Goal: Task Accomplishment & Management: Manage account settings

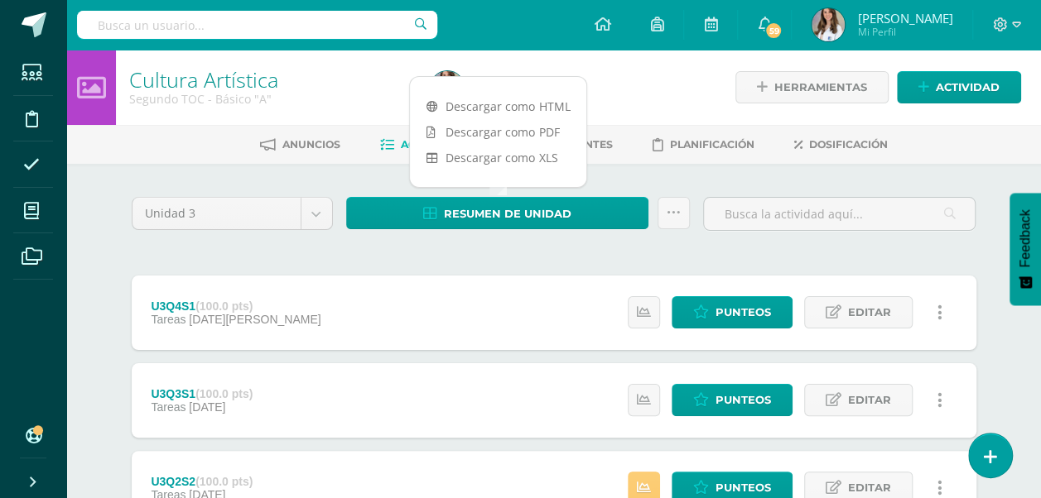
click at [538, 121] on link "Descargar como PDF" at bounding box center [498, 132] width 176 height 26
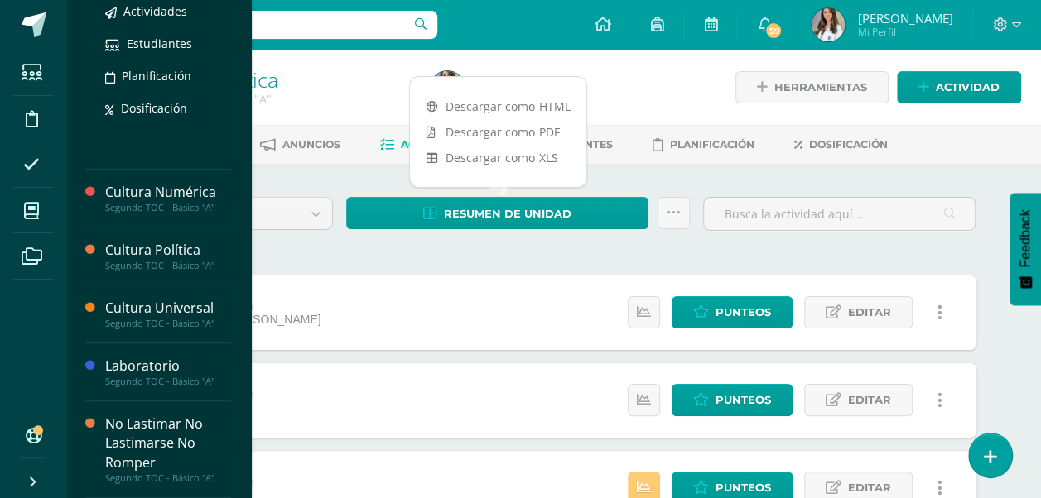
scroll to position [669, 0]
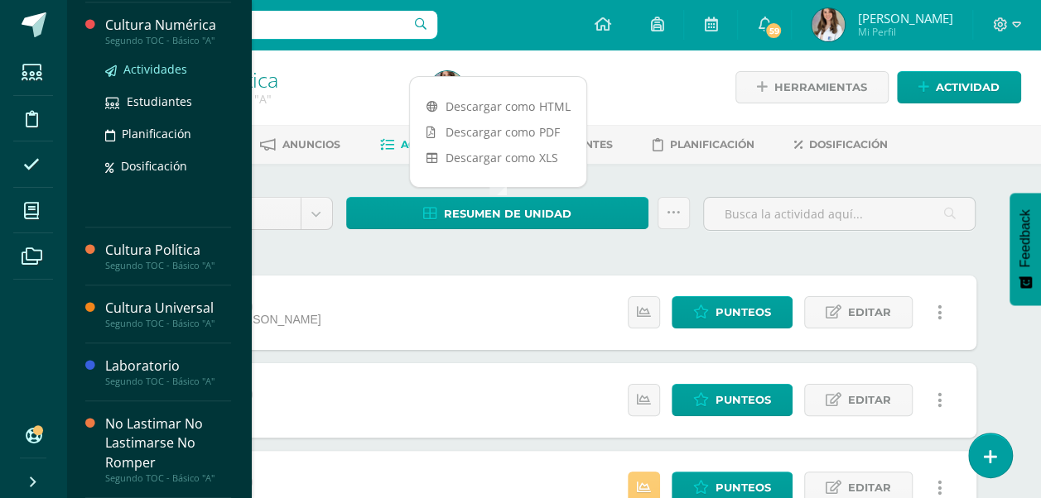
click at [144, 69] on span "Actividades" at bounding box center [155, 69] width 64 height 16
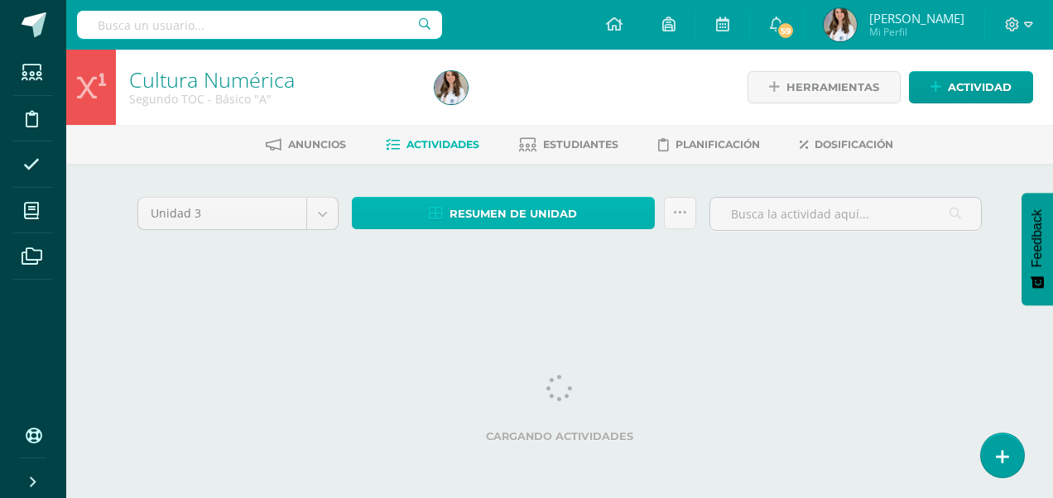
click at [508, 220] on span "Resumen de unidad" at bounding box center [513, 214] width 127 height 31
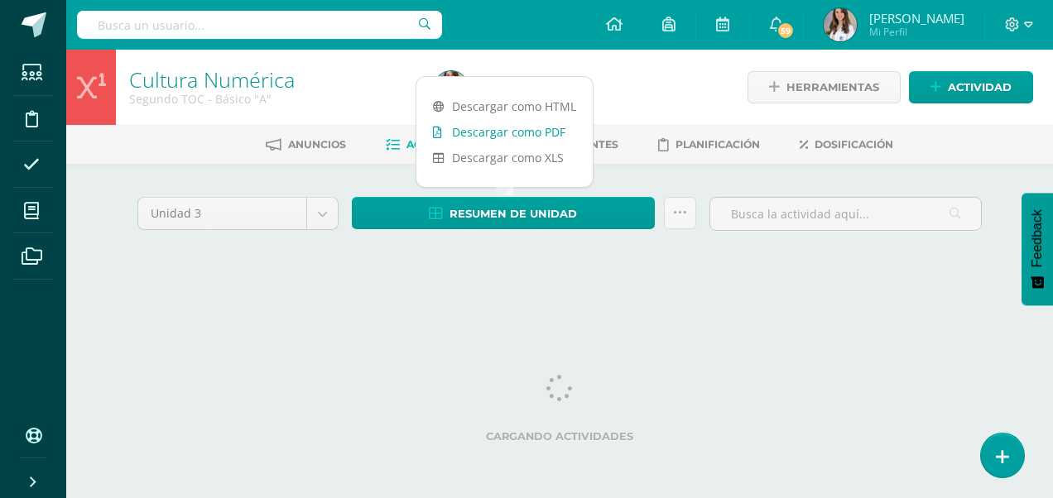
click at [510, 137] on link "Descargar como PDF" at bounding box center [504, 132] width 176 height 26
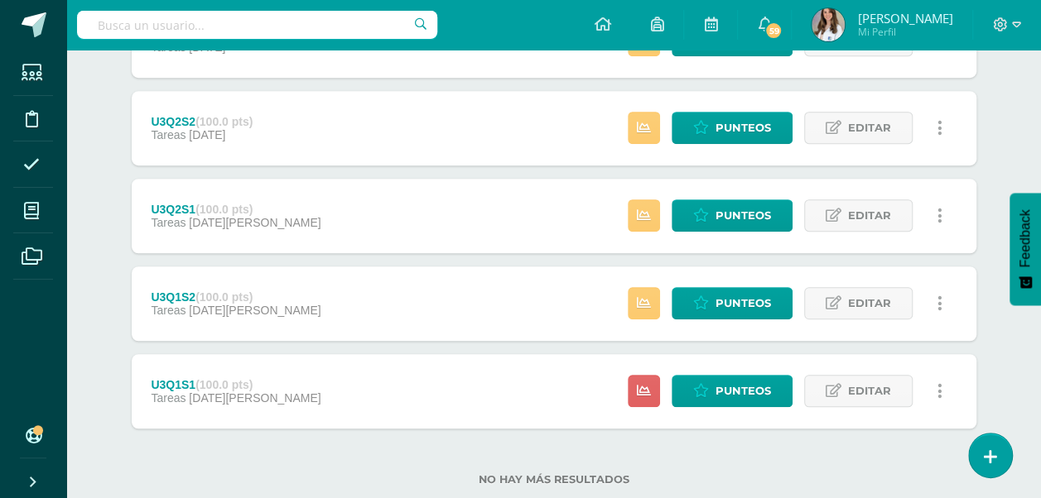
scroll to position [487, 0]
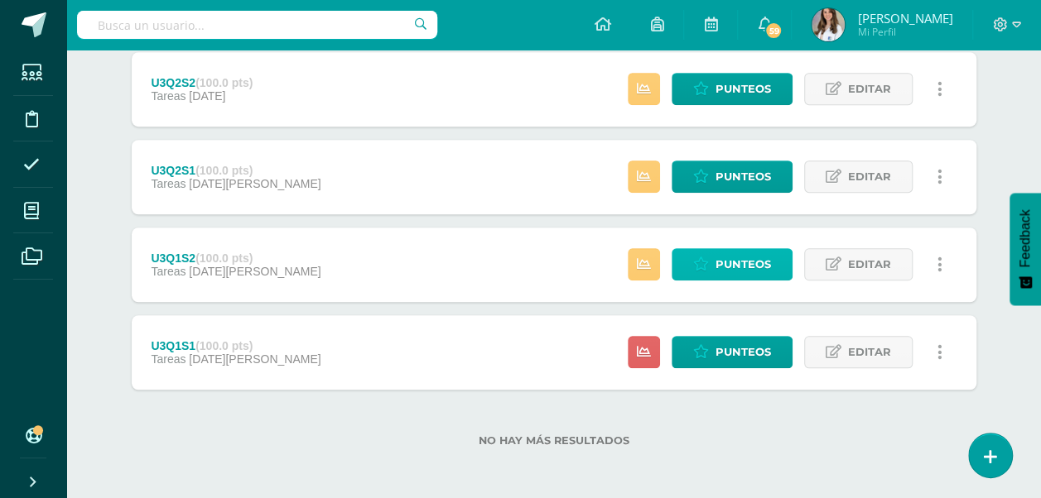
click at [733, 262] on span "Punteos" at bounding box center [742, 264] width 55 height 31
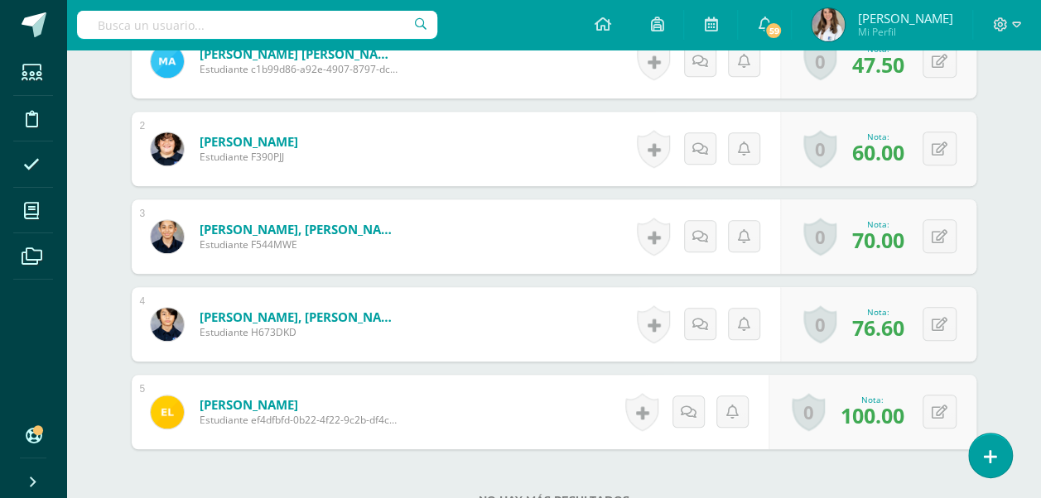
scroll to position [386, 0]
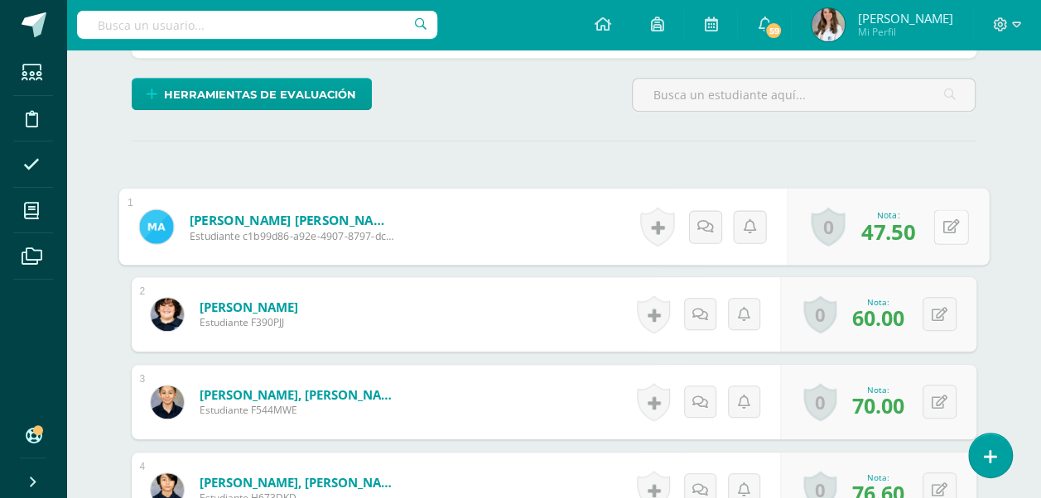
click at [942, 230] on button at bounding box center [950, 226] width 35 height 35
type input "79"
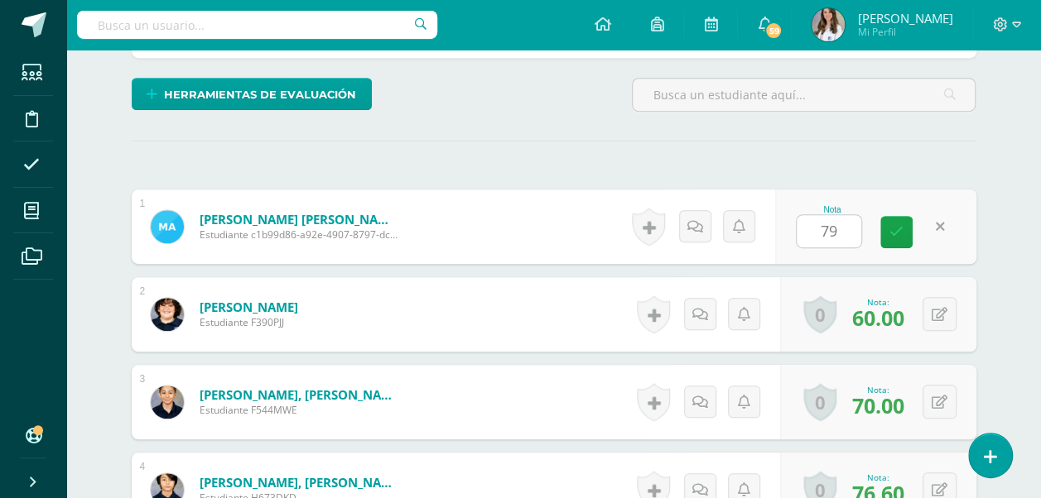
click at [727, 170] on div "¿Estás seguro que quieres eliminar esta actividad? Esto borrará la actividad y …" at bounding box center [554, 291] width 858 height 960
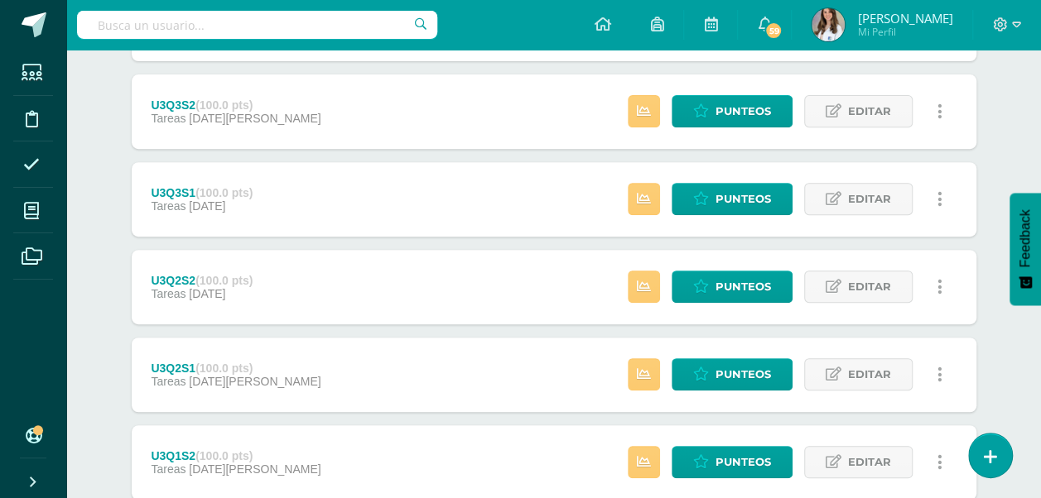
scroll to position [288, 0]
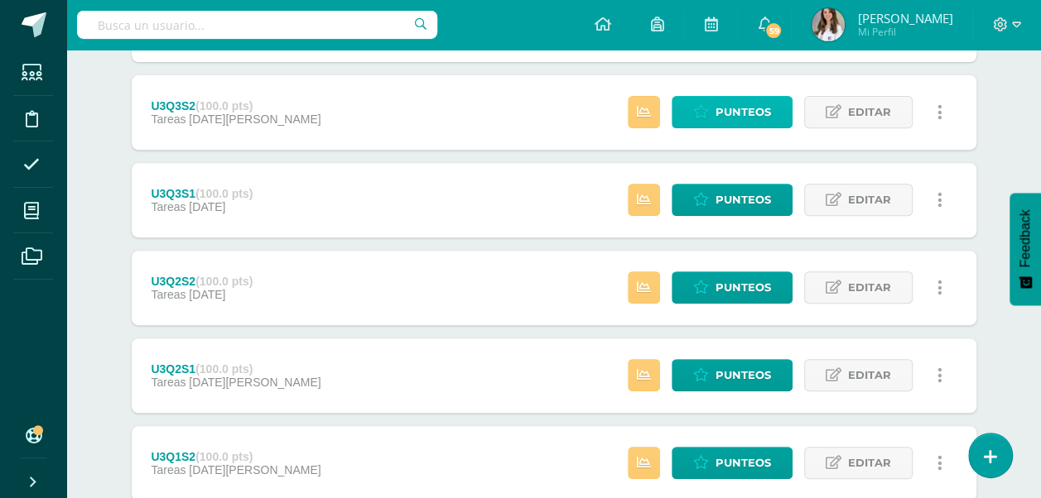
click at [723, 109] on span "Punteos" at bounding box center [742, 112] width 55 height 31
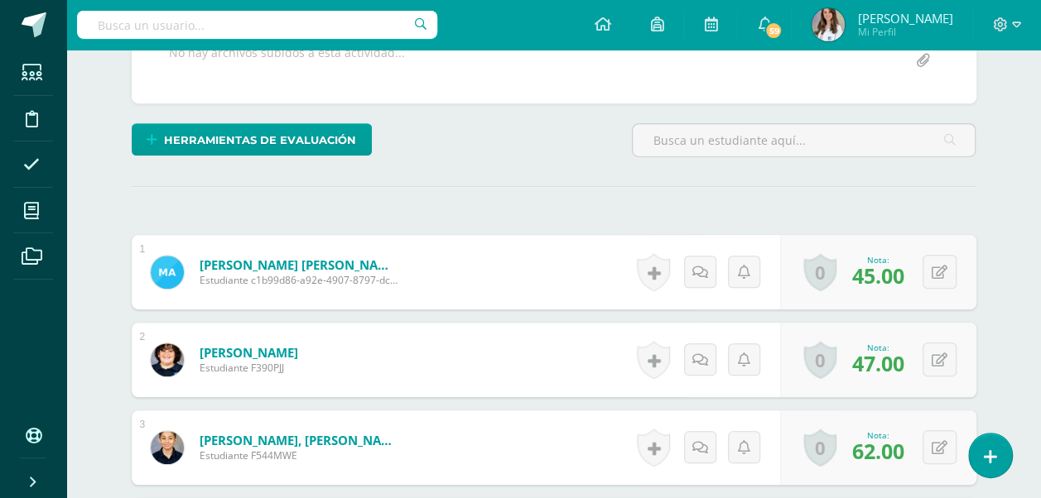
scroll to position [364, 0]
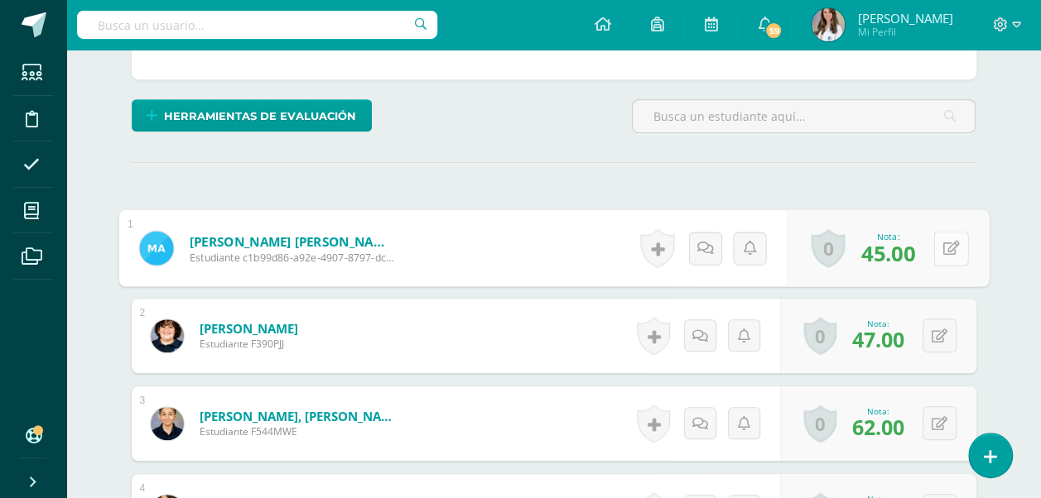
click at [941, 253] on button at bounding box center [950, 248] width 35 height 35
type input "79"
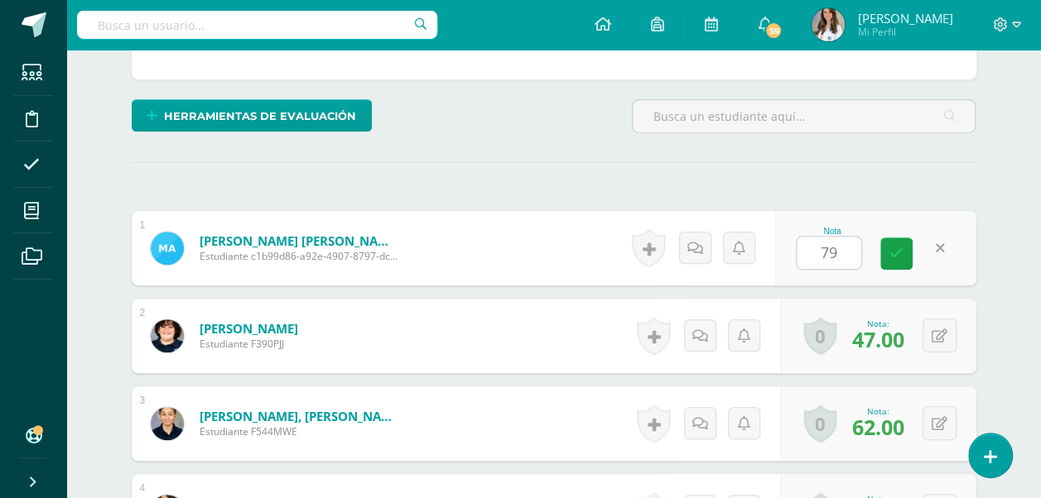
click at [819, 174] on div "¿Estás seguro que quieres eliminar esta actividad? Esto borrará la actividad y …" at bounding box center [554, 313] width 858 height 960
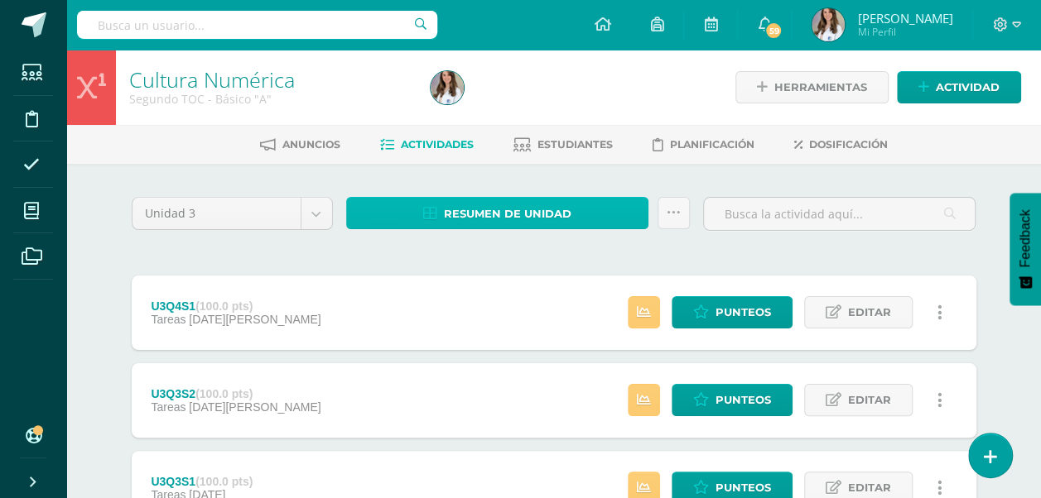
click at [533, 207] on span "Resumen de unidad" at bounding box center [507, 214] width 127 height 31
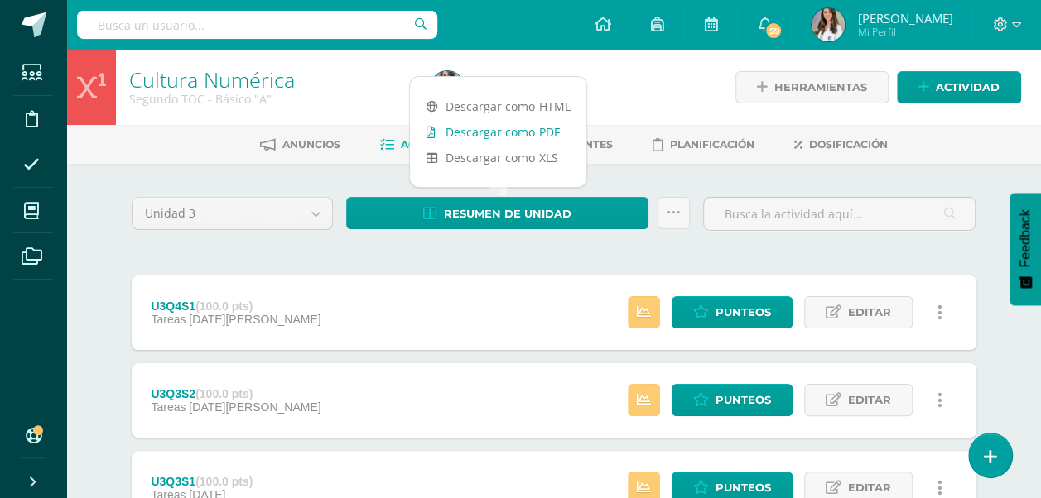
click at [536, 123] on link "Descargar como PDF" at bounding box center [498, 132] width 176 height 26
click at [527, 120] on link "Descargar como PDF" at bounding box center [498, 132] width 176 height 26
